Goal: Navigation & Orientation: Understand site structure

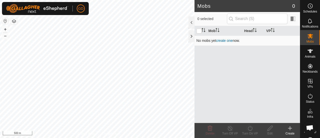
click at [224, 39] on link "create one" at bounding box center [224, 41] width 17 height 4
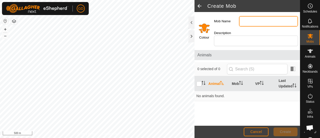
click at [246, 21] on input "Mob Name" at bounding box center [268, 21] width 59 height 11
type input "Clarendon"
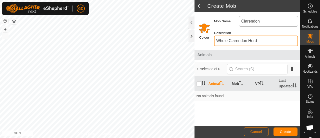
type input "Whole Clarendon Herd"
click at [215, 83] on th "Animal" at bounding box center [219, 83] width 24 height 15
click at [256, 129] on button "Cancel" at bounding box center [256, 131] width 25 height 9
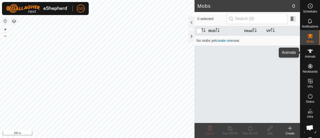
click at [308, 50] on icon at bounding box center [311, 51] width 6 height 4
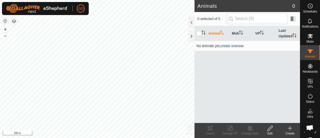
scroll to position [16, 0]
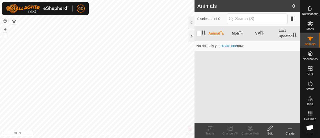
click at [312, 126] on span "Open chat" at bounding box center [310, 128] width 8 height 7
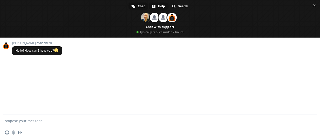
click at [160, 5] on span "Help" at bounding box center [161, 7] width 7 height 8
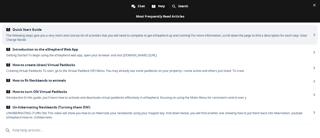
click at [34, 29] on span "Quick Start Guide" at bounding box center [159, 30] width 306 height 4
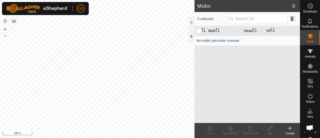
click at [191, 34] on div at bounding box center [192, 36] width 6 height 12
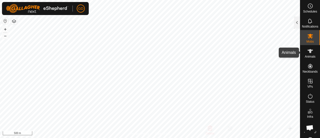
click at [308, 51] on icon at bounding box center [311, 51] width 6 height 4
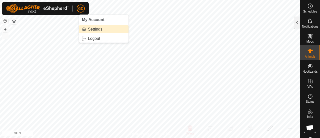
click at [88, 28] on link "Settings" at bounding box center [104, 29] width 50 height 8
click at [86, 29] on link "Settings" at bounding box center [104, 29] width 50 height 8
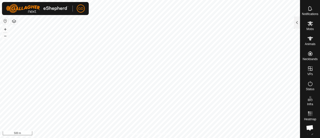
scroll to position [16, 1]
click at [297, 23] on div at bounding box center [297, 23] width 6 height 12
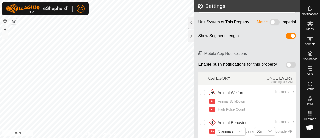
scroll to position [12, 0]
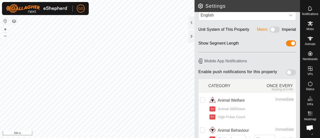
click at [289, 72] on span at bounding box center [291, 72] width 10 height 6
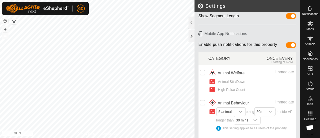
scroll to position [41, 0]
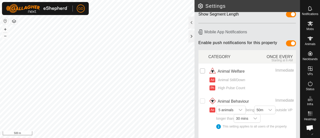
click at [202, 70] on input "checkbox" at bounding box center [202, 70] width 5 height 5
checkbox input "true"
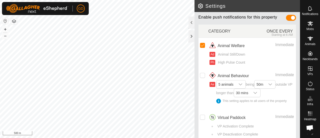
scroll to position [71, 0]
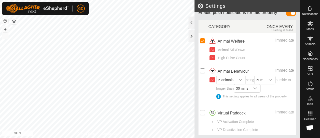
click at [202, 70] on input "Row Unselected" at bounding box center [202, 70] width 5 height 5
checkbox input "true"
click at [233, 79] on span "5 animals" at bounding box center [226, 80] width 19 height 8
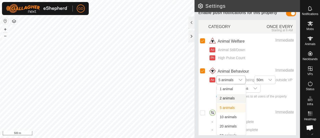
click at [233, 97] on li "2 animals" at bounding box center [231, 98] width 29 height 9
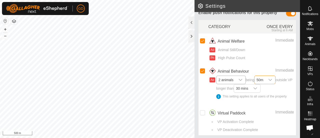
click at [264, 80] on span "50m" at bounding box center [260, 80] width 11 height 8
click at [263, 97] on li "50m" at bounding box center [265, 98] width 21 height 9
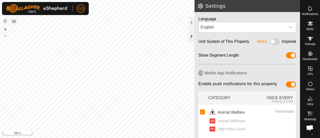
click at [191, 35] on div at bounding box center [192, 36] width 6 height 12
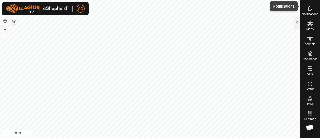
click at [308, 6] on icon at bounding box center [311, 9] width 6 height 6
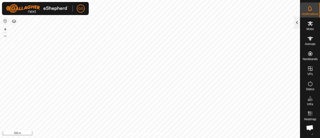
click at [298, 22] on div at bounding box center [297, 23] width 6 height 12
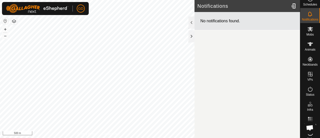
scroll to position [0, 1]
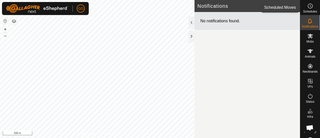
click at [310, 6] on icon at bounding box center [311, 6] width 6 height 6
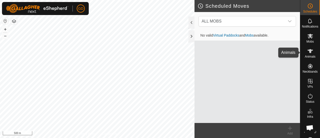
click at [308, 51] on icon at bounding box center [311, 51] width 6 height 4
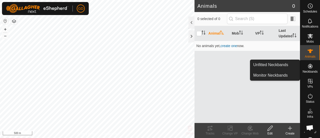
click at [308, 67] on icon at bounding box center [310, 66] width 5 height 5
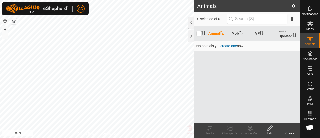
scroll to position [16, 1]
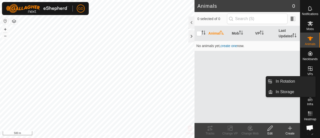
click at [308, 66] on icon at bounding box center [310, 68] width 5 height 5
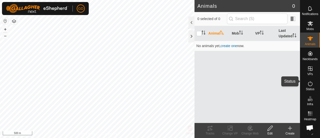
click at [308, 81] on icon at bounding box center [311, 84] width 6 height 6
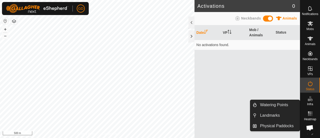
click at [309, 97] on icon at bounding box center [311, 99] width 6 height 6
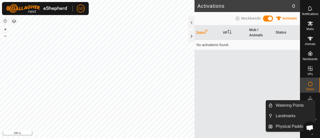
click at [308, 96] on icon at bounding box center [311, 99] width 6 height 6
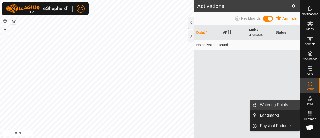
click at [276, 105] on link "Watering Points" at bounding box center [278, 105] width 43 height 10
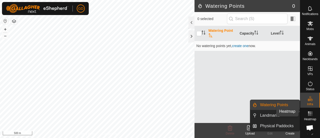
click at [311, 113] on rect at bounding box center [311, 113] width 1 height 1
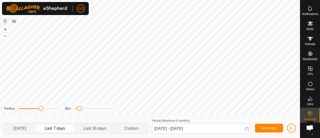
click at [306, 123] on link "Help" at bounding box center [311, 130] width 20 height 14
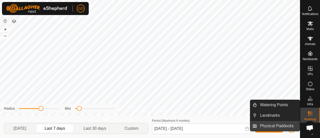
click at [265, 123] on link "Physical Paddocks" at bounding box center [278, 126] width 43 height 10
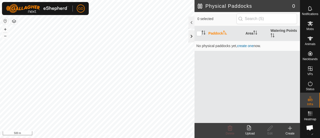
click at [191, 35] on div at bounding box center [192, 36] width 6 height 12
